Goal: Transaction & Acquisition: Purchase product/service

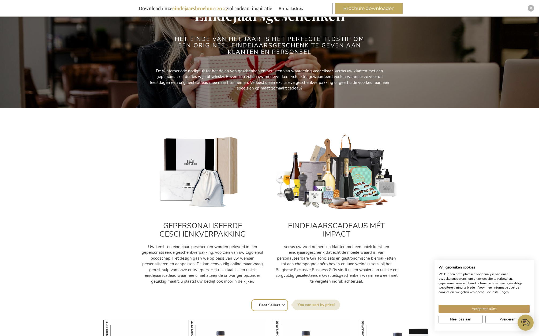
scroll to position [78, 0]
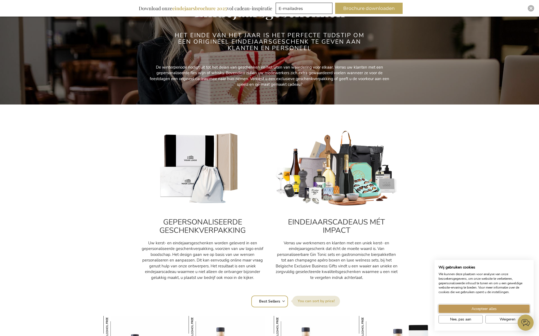
drag, startPoint x: 475, startPoint y: 308, endPoint x: 475, endPoint y: 303, distance: 4.8
click at [475, 308] on span "Accepteer alles" at bounding box center [483, 309] width 25 height 6
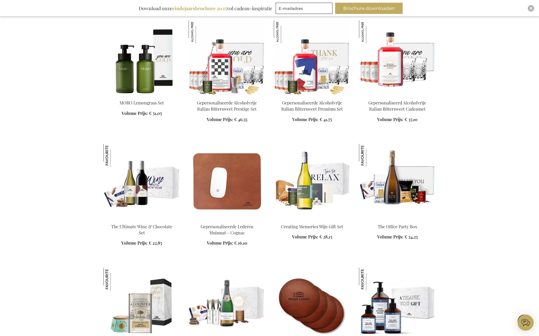
scroll to position [632, 0]
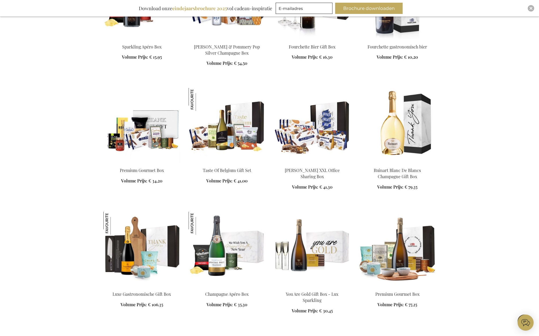
scroll to position [1062, 0]
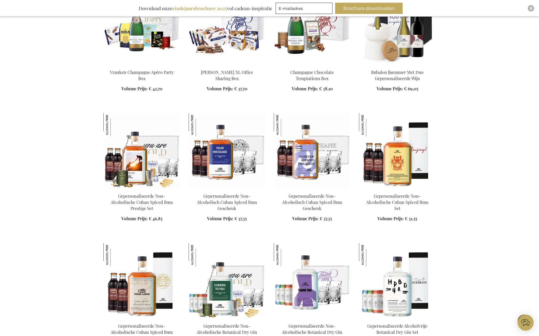
scroll to position [1567, 0]
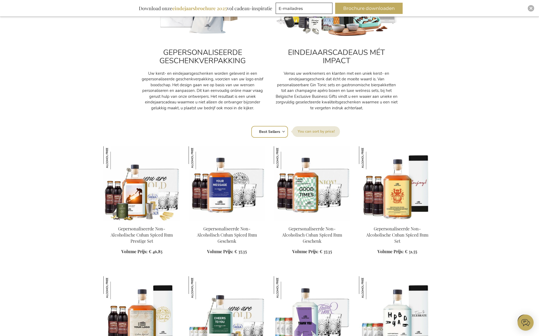
scroll to position [244, 0]
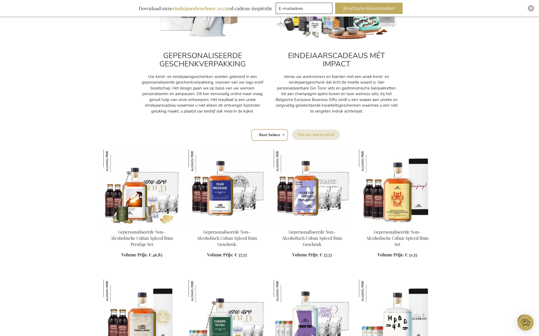
click at [319, 134] on label "Sorteer op" at bounding box center [316, 134] width 48 height 11
click at [288, 134] on select "Positie Best Sellers Meest bekeken Nieuw Biggest Saving Price: low to high Pric…" at bounding box center [269, 135] width 37 height 12
click at [283, 135] on div "Sorteer op Positie Best Sellers Meest bekeken Nieuw Biggest Saving Price: low t…" at bounding box center [269, 134] width 326 height 13
select select "price_asc"
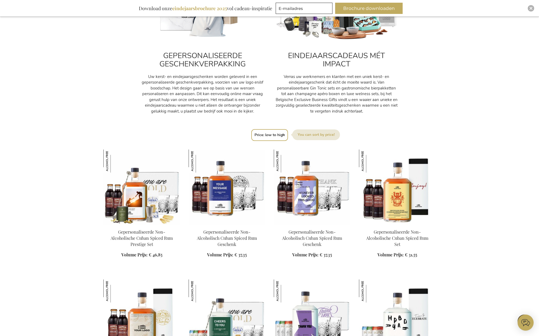
click option "Price: low to high" at bounding box center [0, 0] width 0 height 0
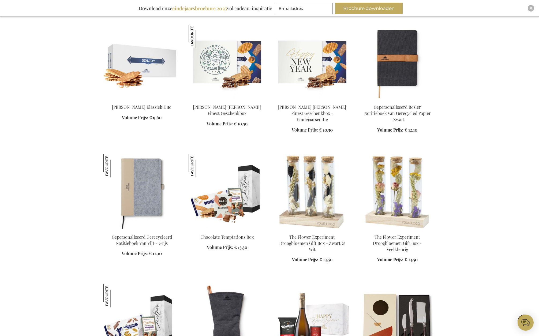
scroll to position [616, 0]
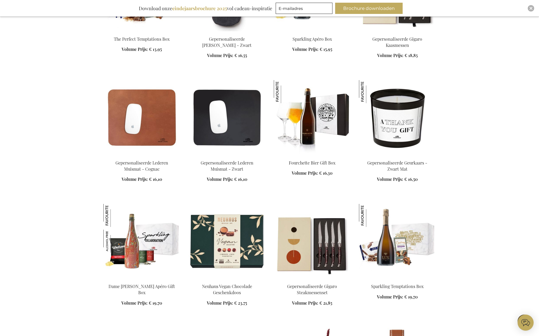
scroll to position [945, 0]
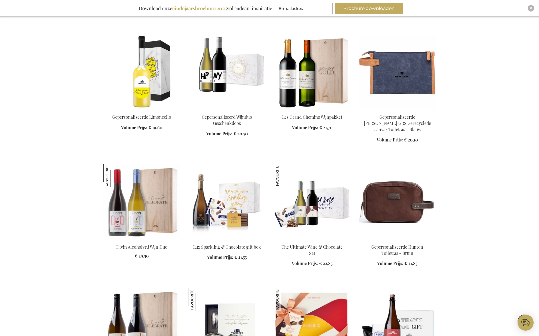
scroll to position [1370, 0]
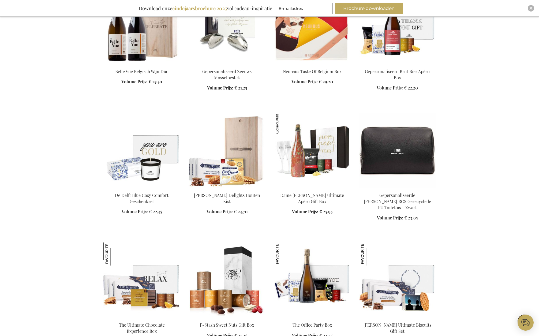
scroll to position [1666, 0]
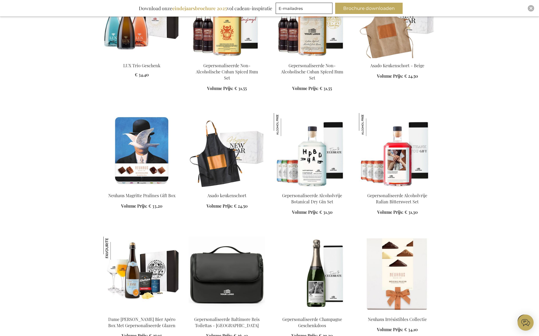
scroll to position [2057, 0]
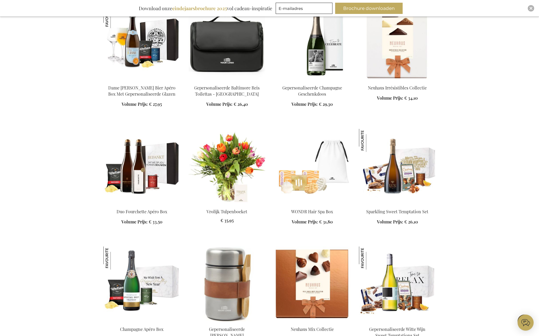
scroll to position [2288, 0]
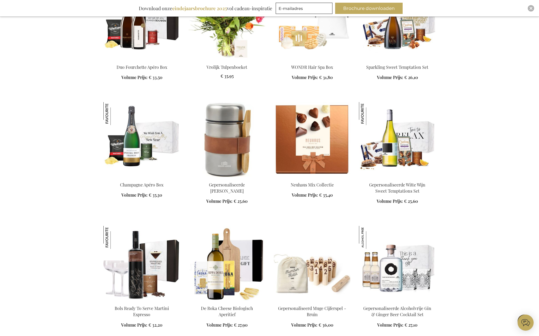
scroll to position [2418, 0]
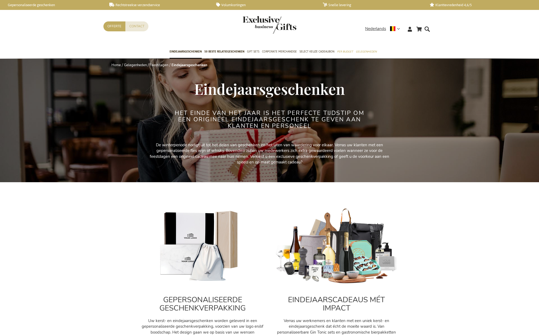
scroll to position [244, 0]
